Goal: Task Accomplishment & Management: Complete application form

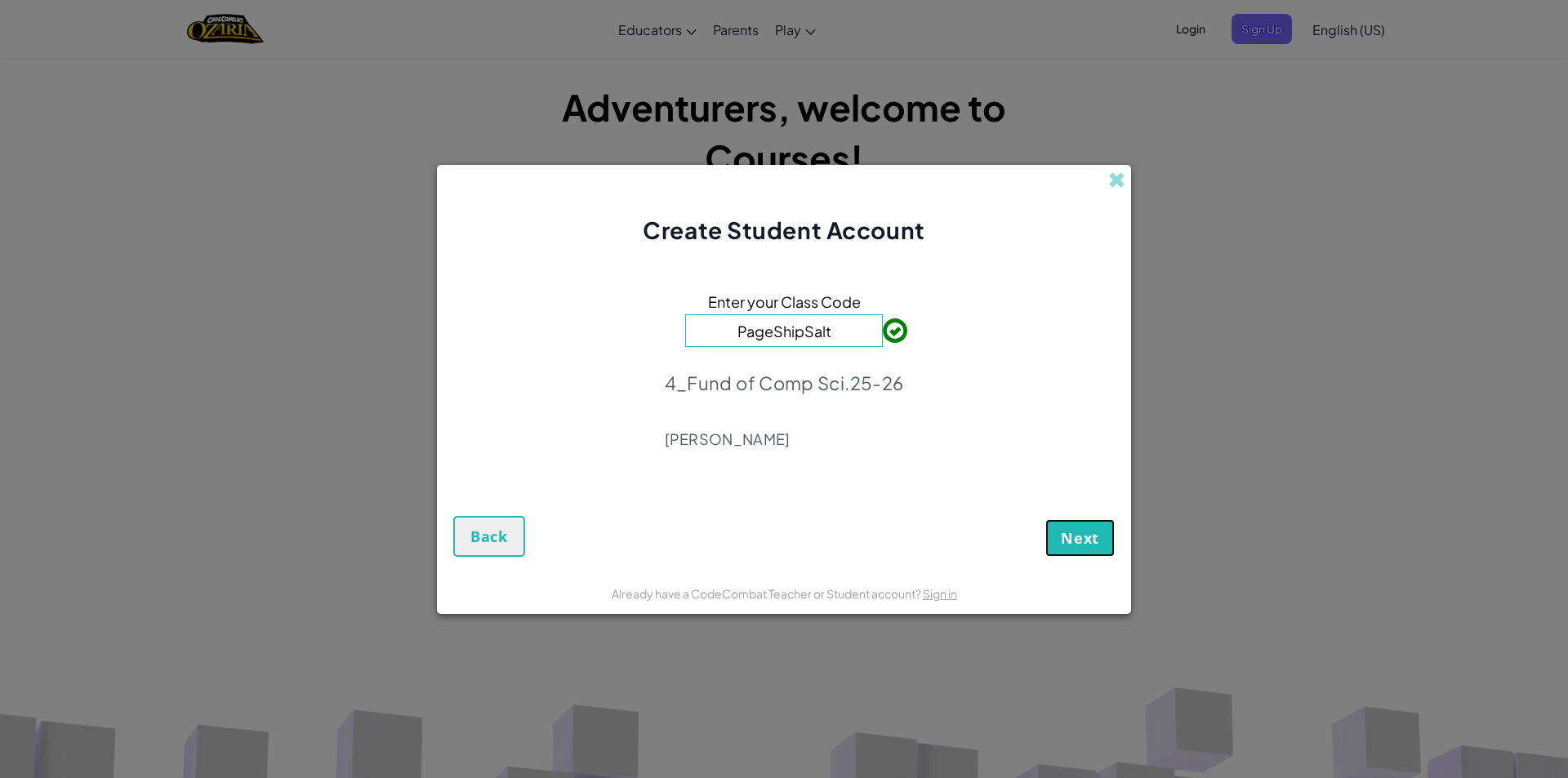
click at [1055, 539] on button "Next" at bounding box center [1079, 538] width 70 height 37
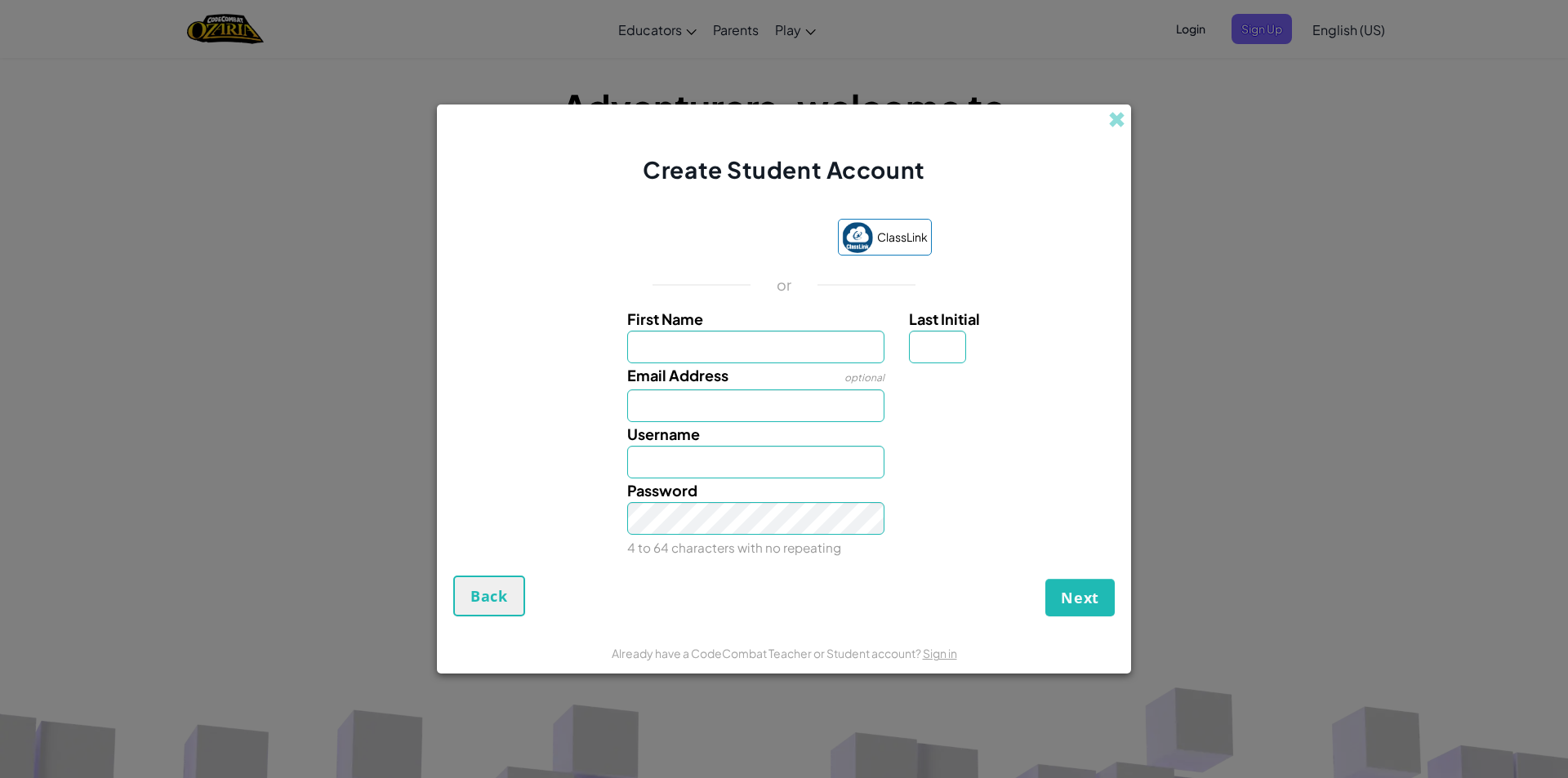
click at [824, 209] on div "ClassLink or First Name Last Initial Email Address optional Username Password 4…" at bounding box center [783, 389] width 662 height 373
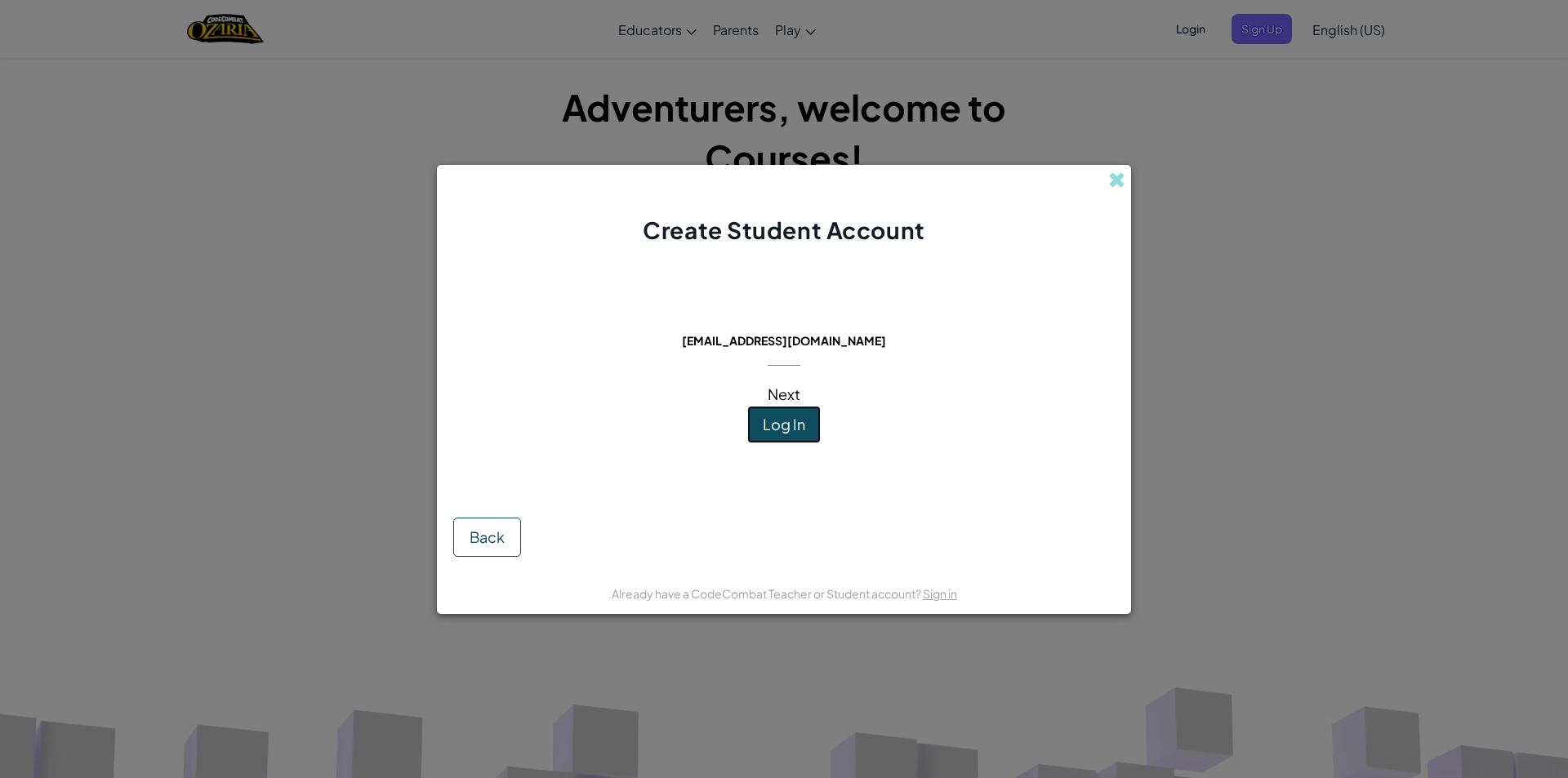
click at [806, 417] on button "Log In" at bounding box center [783, 424] width 73 height 37
